Goal: Information Seeking & Learning: Find specific fact

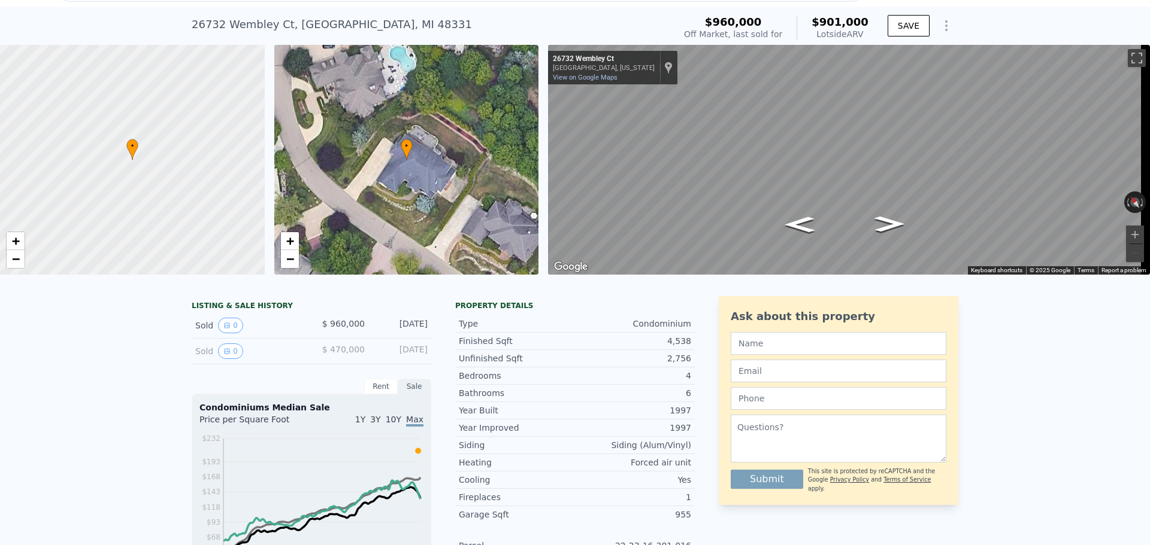
scroll to position [4, 0]
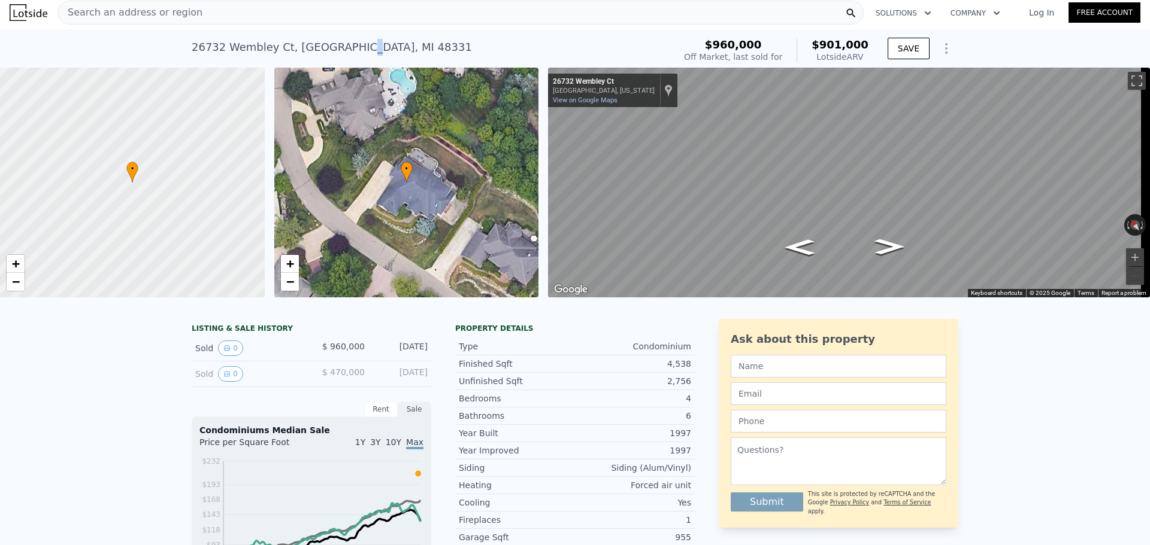
click at [347, 41] on div "26732 Wembley Ct , Farmington Hills , MI 48331" at bounding box center [332, 47] width 280 height 17
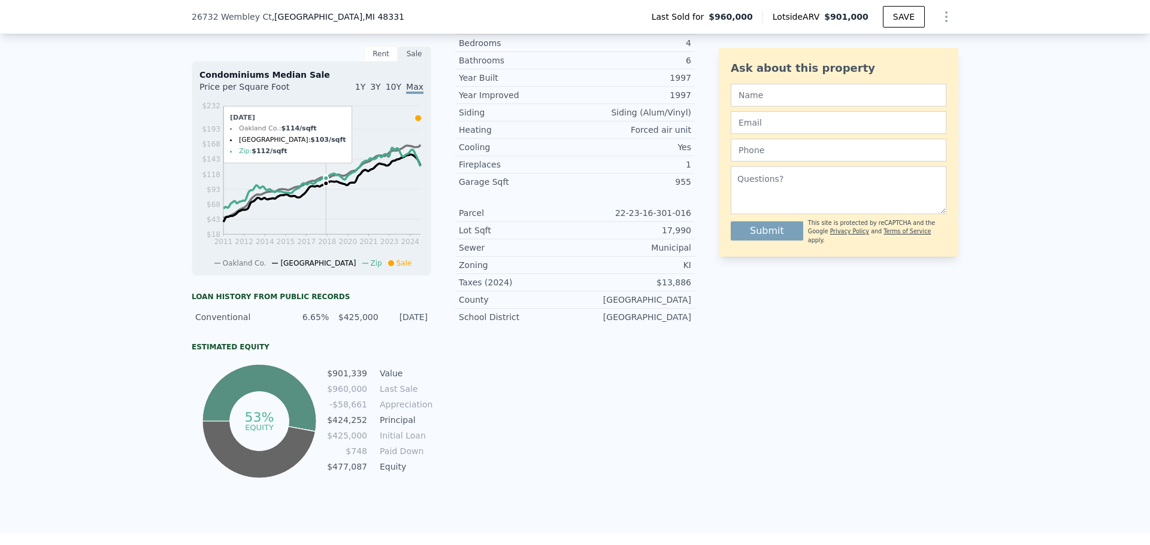
scroll to position [359, 0]
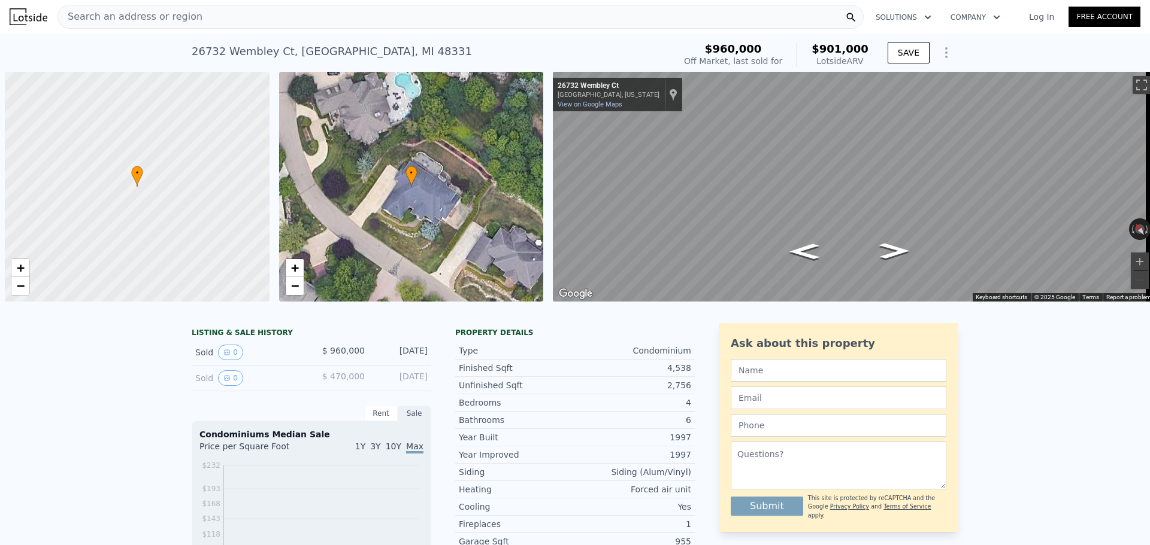
scroll to position [0, 5]
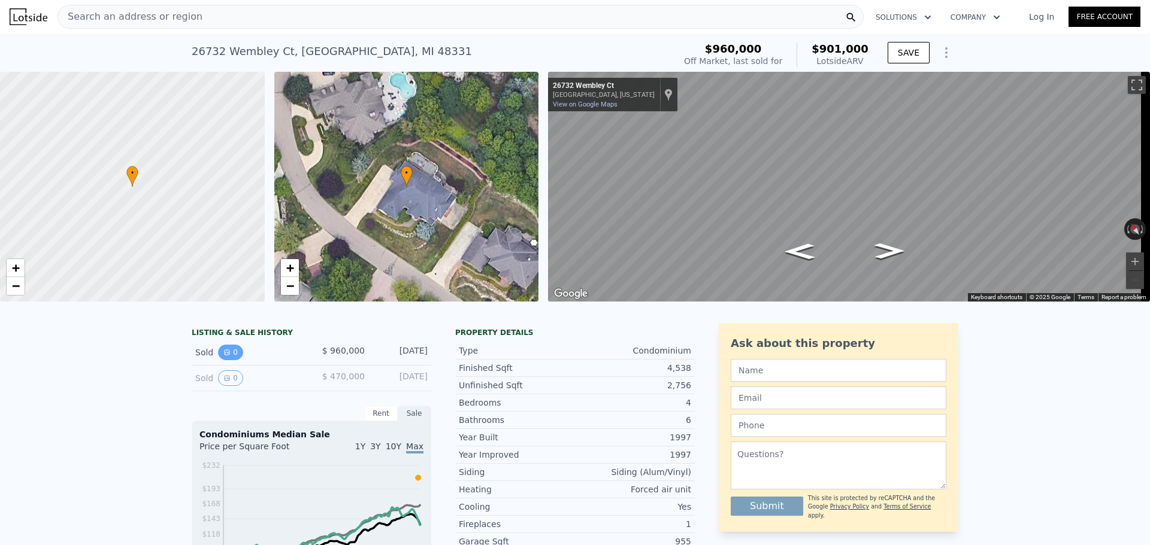
click at [218, 360] on button "0" at bounding box center [230, 353] width 25 height 16
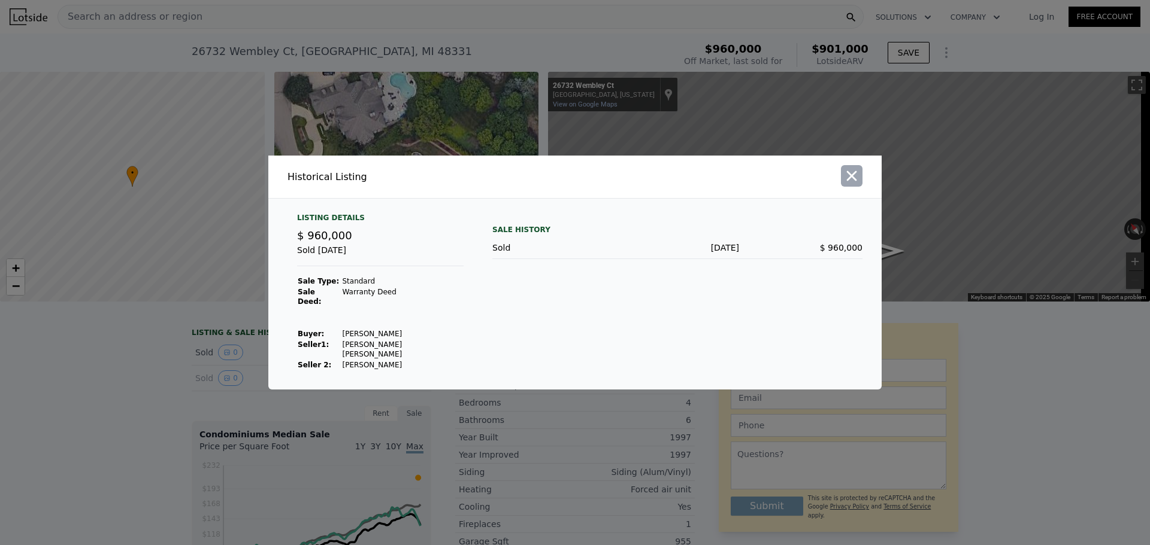
click at [850, 184] on icon "button" at bounding box center [851, 176] width 17 height 17
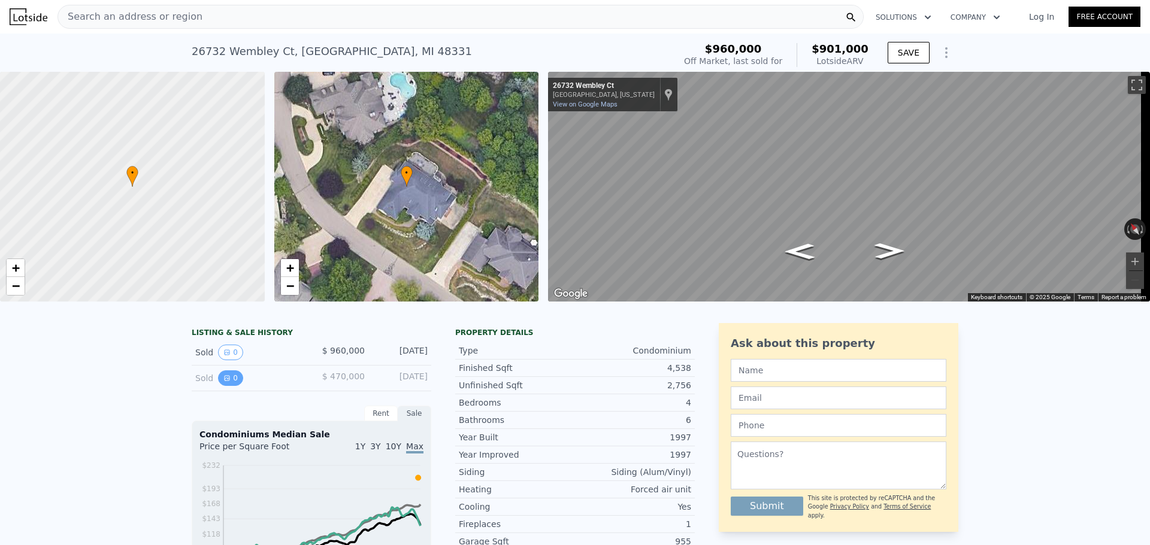
click at [223, 382] on icon "View historical data" at bounding box center [226, 378] width 7 height 7
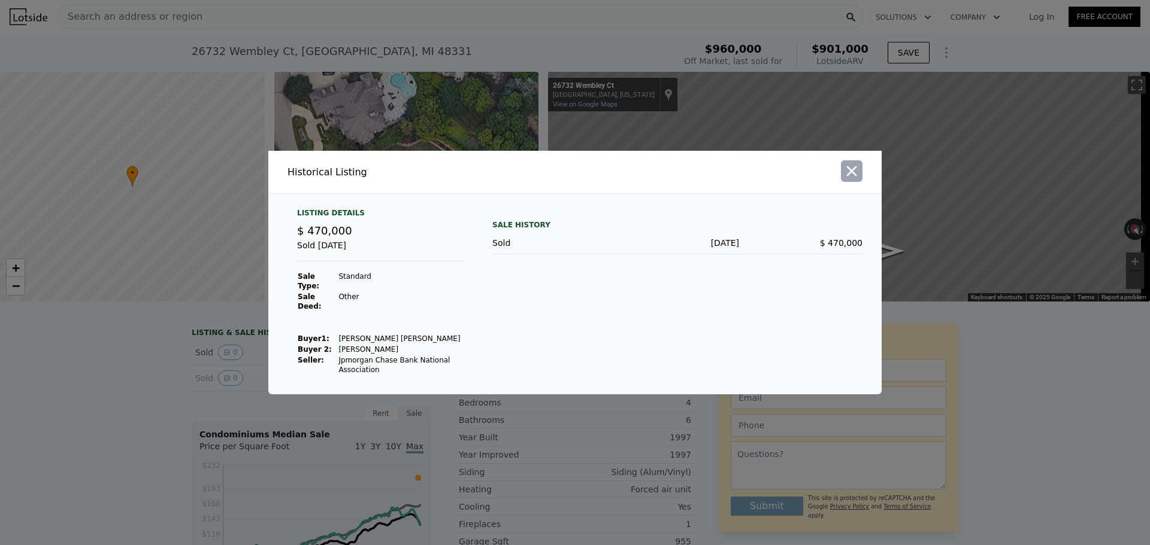
click at [853, 177] on icon "button" at bounding box center [852, 171] width 10 height 10
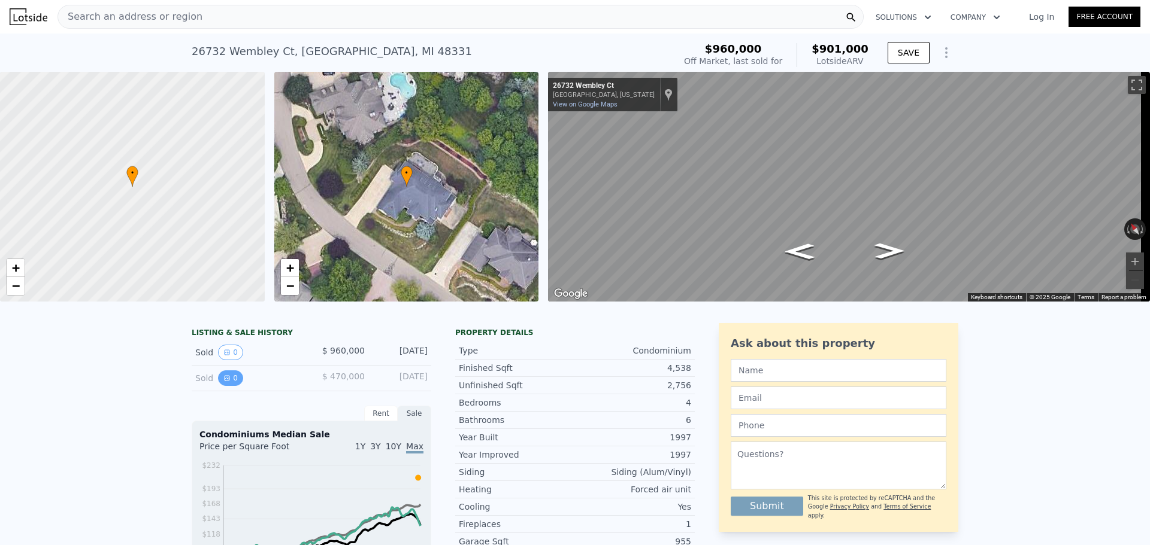
click at [218, 384] on button "0" at bounding box center [230, 379] width 25 height 16
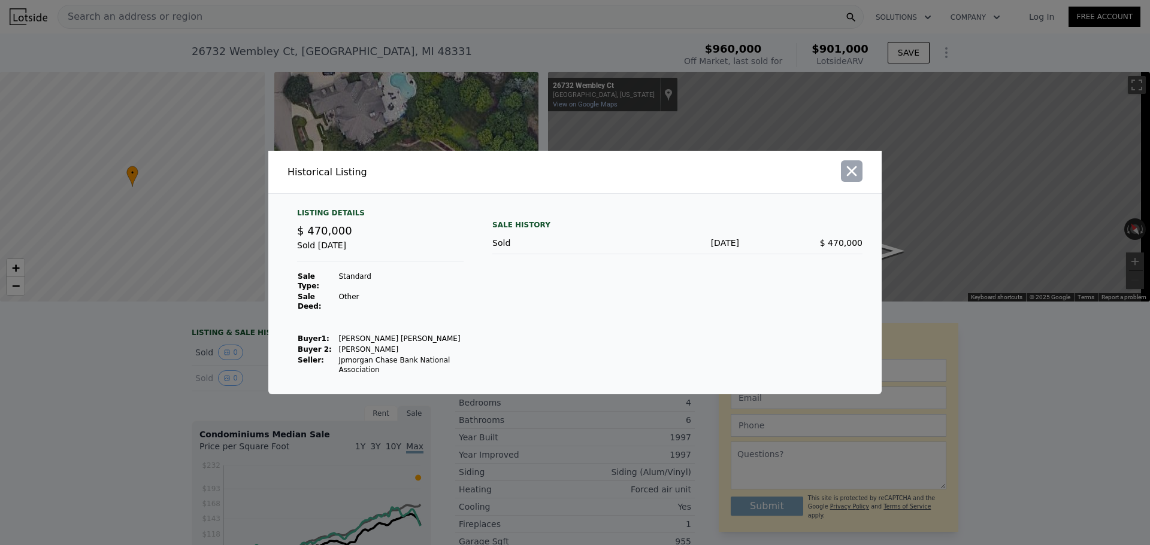
click at [854, 175] on icon "button" at bounding box center [852, 171] width 10 height 10
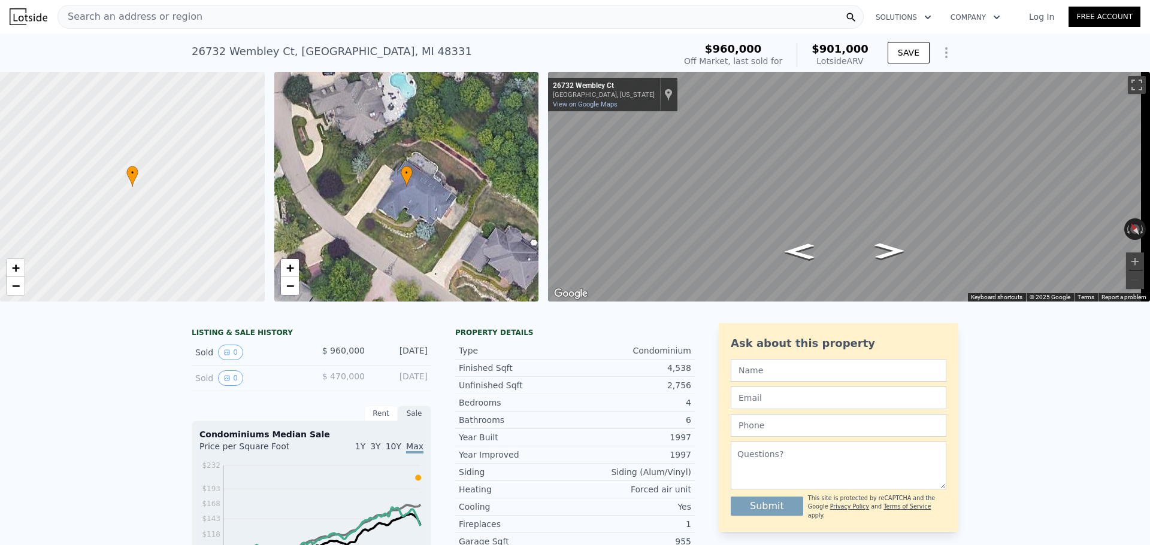
click at [125, 11] on span "Search an address or region" at bounding box center [130, 17] width 144 height 14
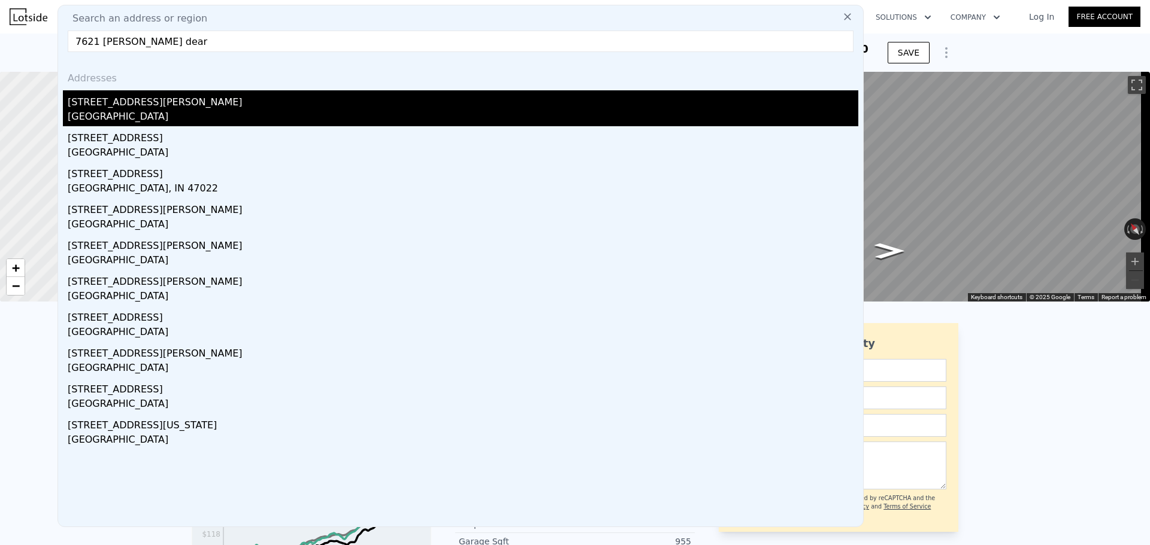
type input "7621 bingham dear"
click at [151, 110] on div "Dearborn, MI 48126" at bounding box center [463, 118] width 790 height 17
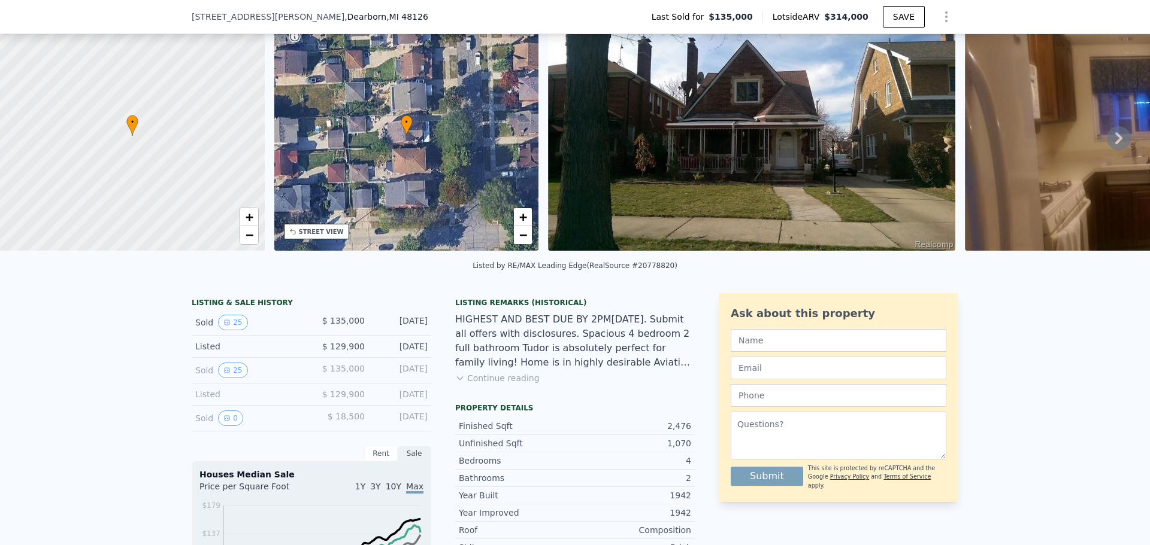
scroll to position [56, 0]
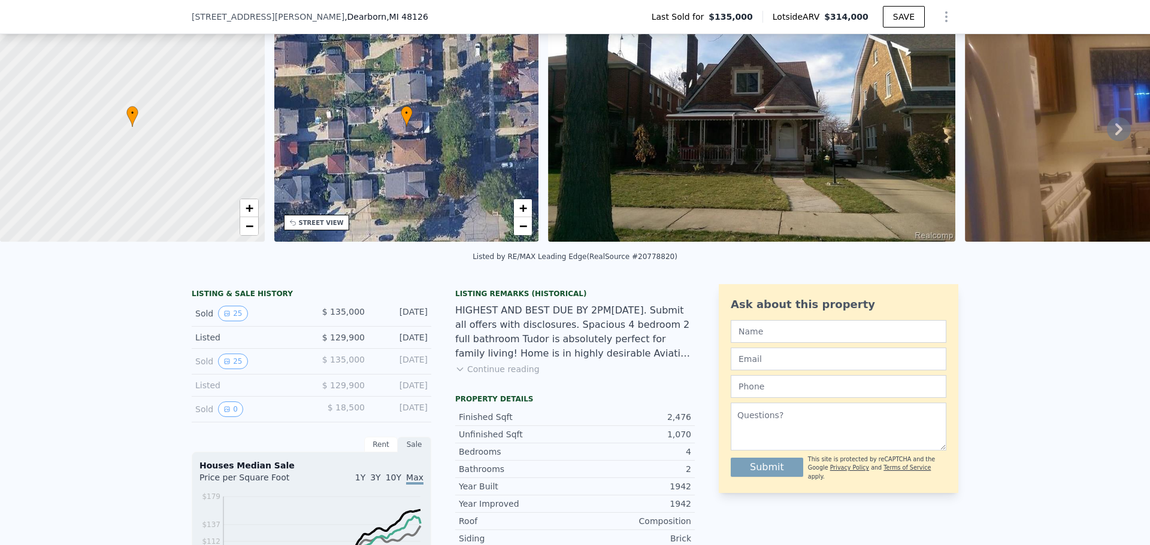
click at [242, 301] on div "LISTING & SALE HISTORY" at bounding box center [312, 295] width 240 height 12
click at [228, 322] on button "25" at bounding box center [232, 314] width 29 height 16
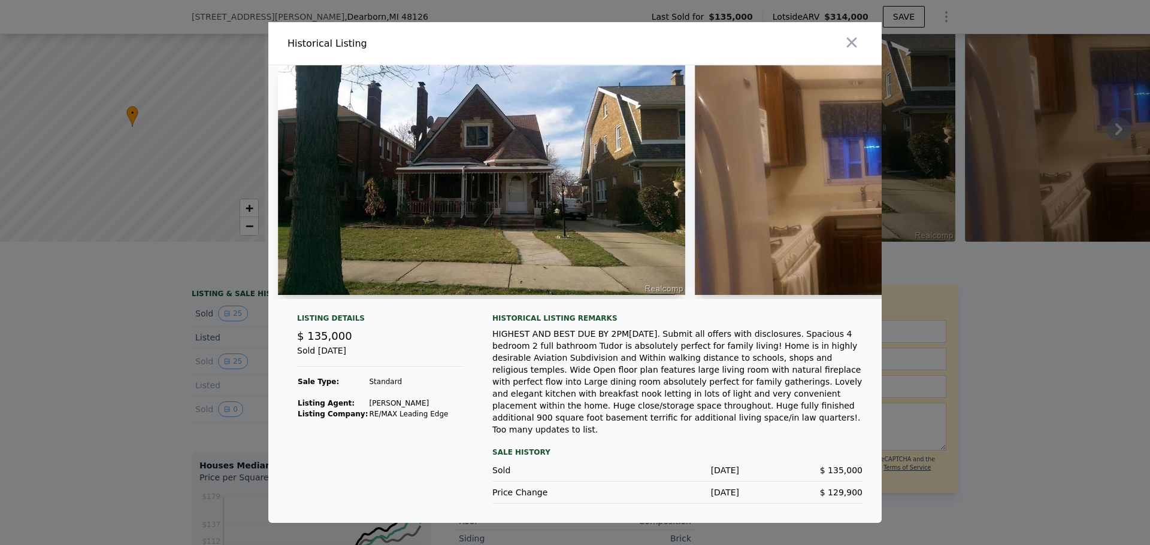
click at [596, 178] on img at bounding box center [481, 180] width 407 height 230
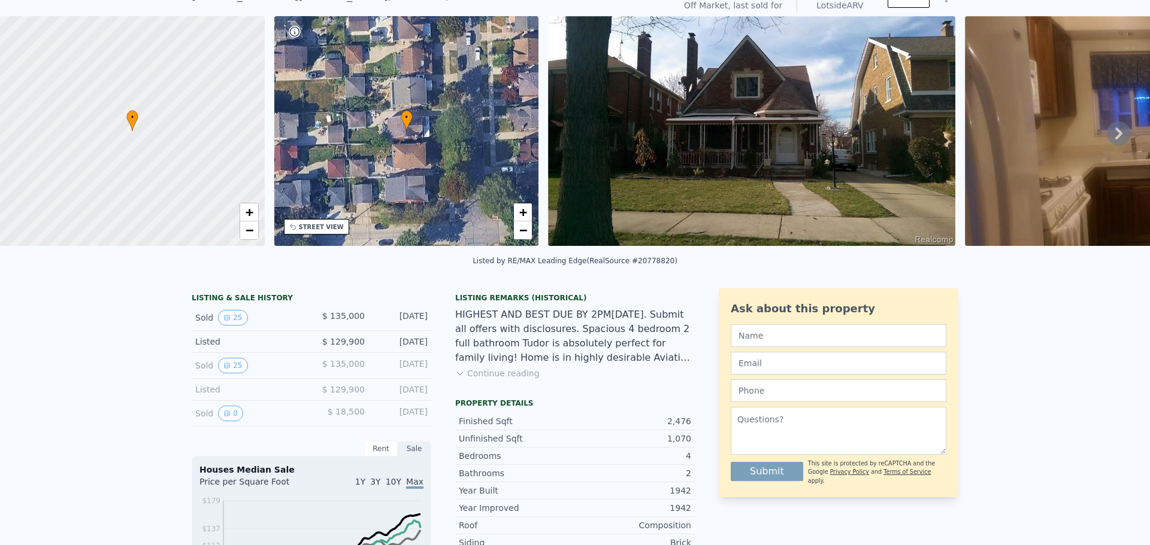
scroll to position [4, 0]
